Goal: Feedback & Contribution: Submit feedback/report problem

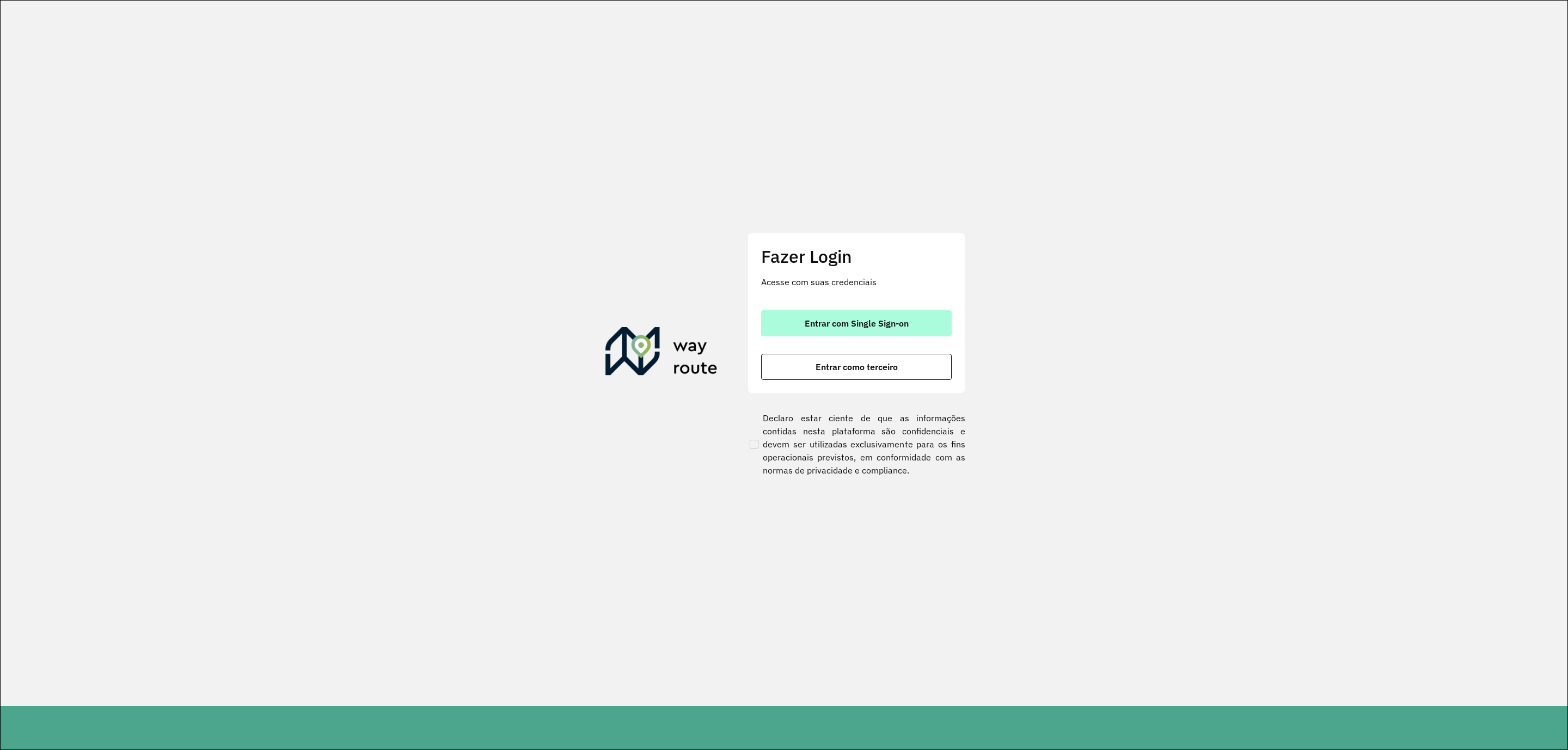
click at [925, 319] on button "Entrar com Single Sign-on" at bounding box center [855, 323] width 191 height 26
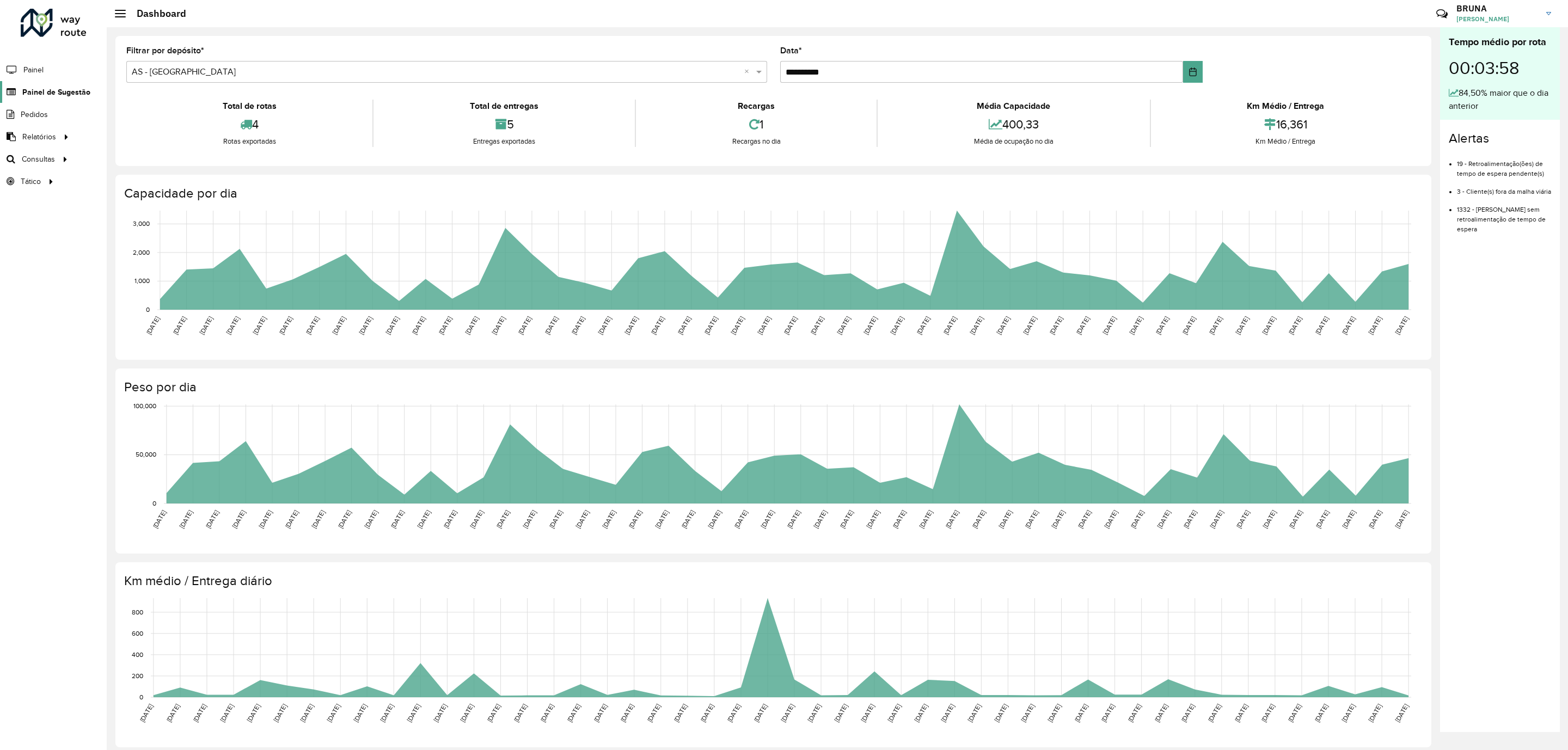
click at [59, 95] on span "Painel de Sugestão" at bounding box center [56, 92] width 68 height 11
click at [1487, 77] on div "00:03:58" at bounding box center [1499, 68] width 102 height 37
click at [1493, 70] on div "00:03:58" at bounding box center [1499, 68] width 102 height 37
click at [23, 90] on span "Painel de Sugestão" at bounding box center [56, 92] width 68 height 11
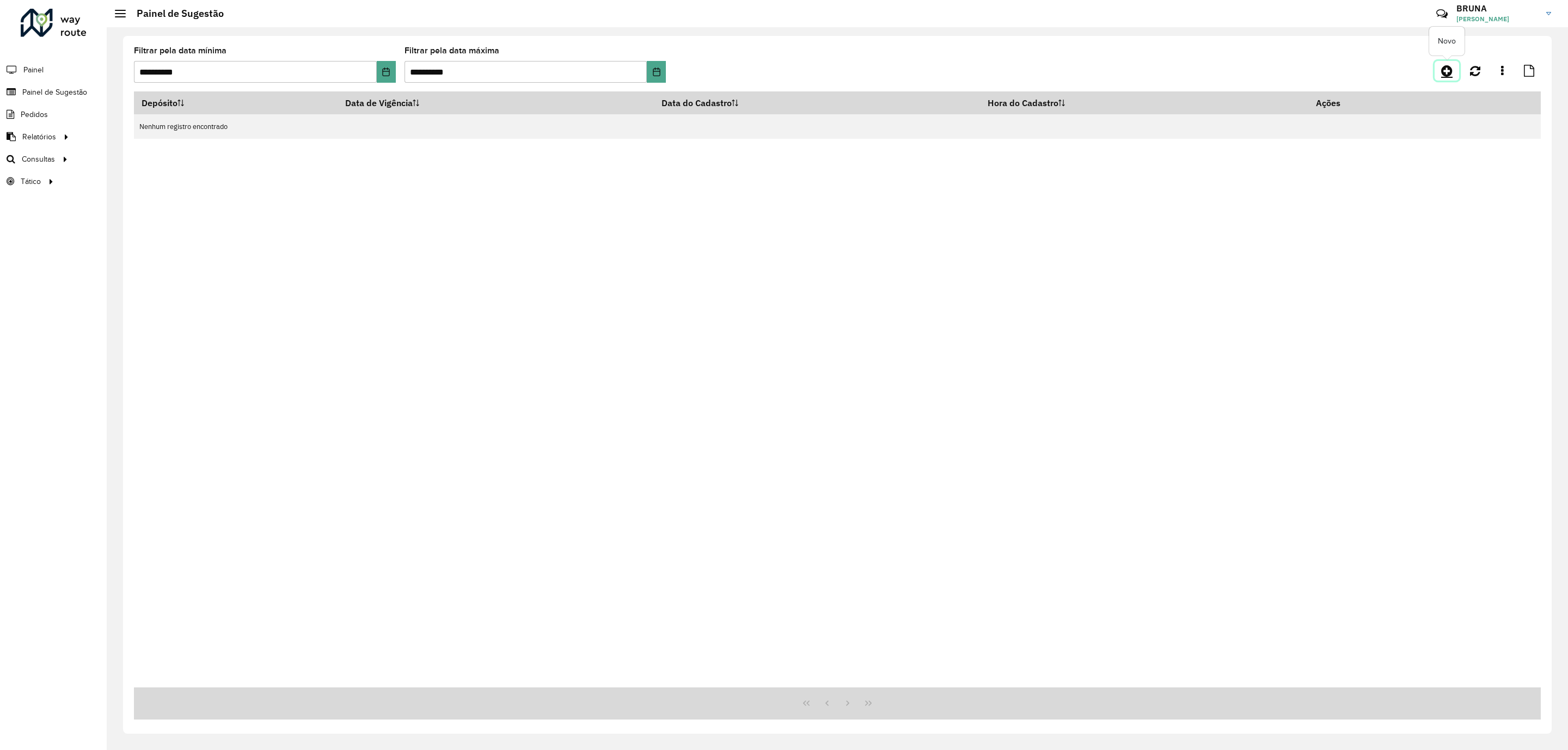
click at [1445, 70] on icon at bounding box center [1447, 70] width 11 height 13
